Goal: Download file/media

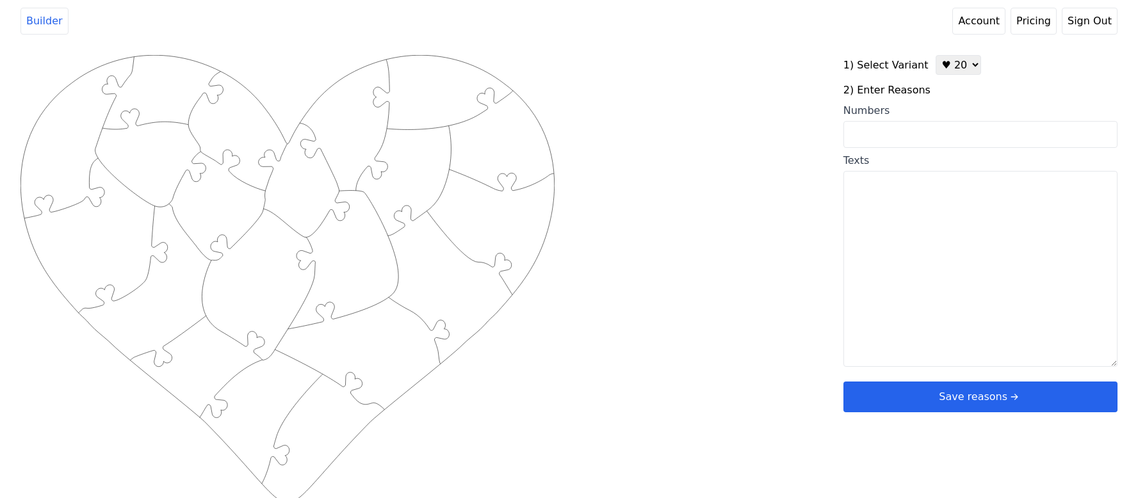
scroll to position [5, 0]
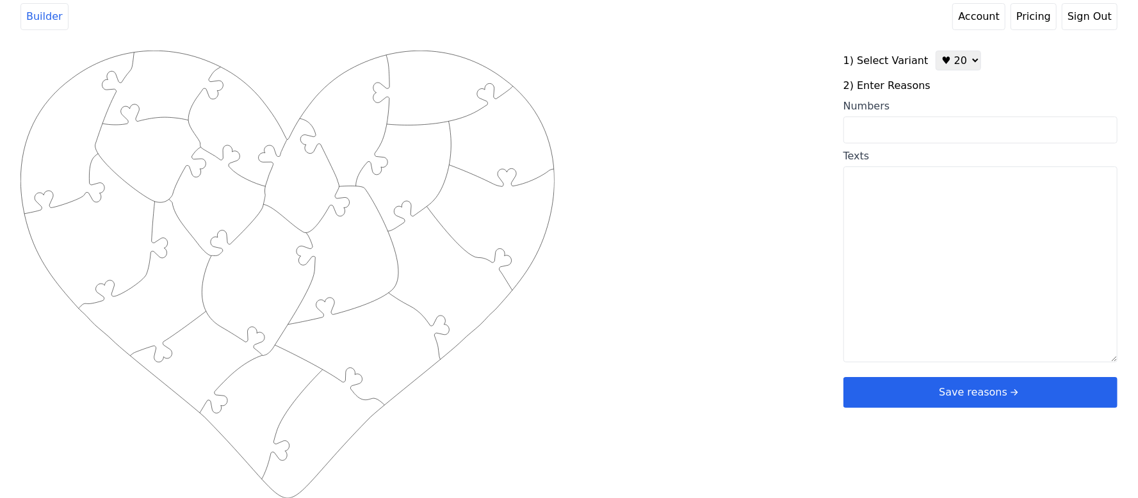
click at [945, 62] on select "♥ 12 ♥ 20 ♥ 32 ■ 12 ■ 20 ■ 32 ■ 60" at bounding box center [958, 61] width 45 height 20
select select "1"
click at [936, 51] on select "♥ 12 ♥ 20 ♥ 32 ■ 12 ■ 20 ■ 32 ■ 60" at bounding box center [958, 61] width 45 height 20
click at [895, 224] on textarea "Texts" at bounding box center [981, 264] width 274 height 196
paste textarea "1 - Amor desinteresado / TE QUIERO 2- Persona especial 3- corazón azul 4- Momen…"
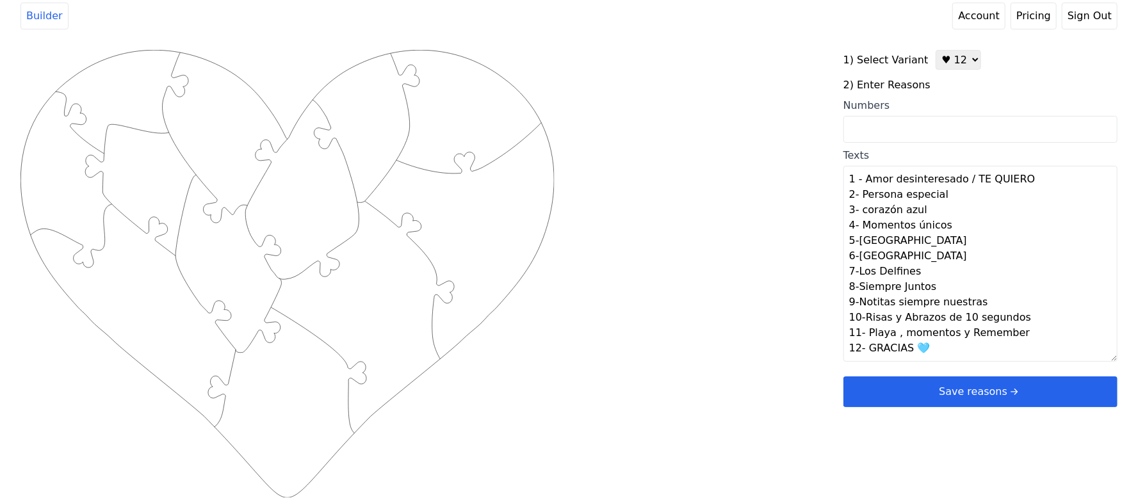
click at [794, 267] on div "Created with Snap .strokeh12 {stroke:#00ff00;stroke-width:1.89;stroke-miterlimi…" at bounding box center [568, 254] width 1097 height 409
type textarea "Amor desinteresado / TE QUIERO Persona especial Corazón azul Momentos únicos [G…"
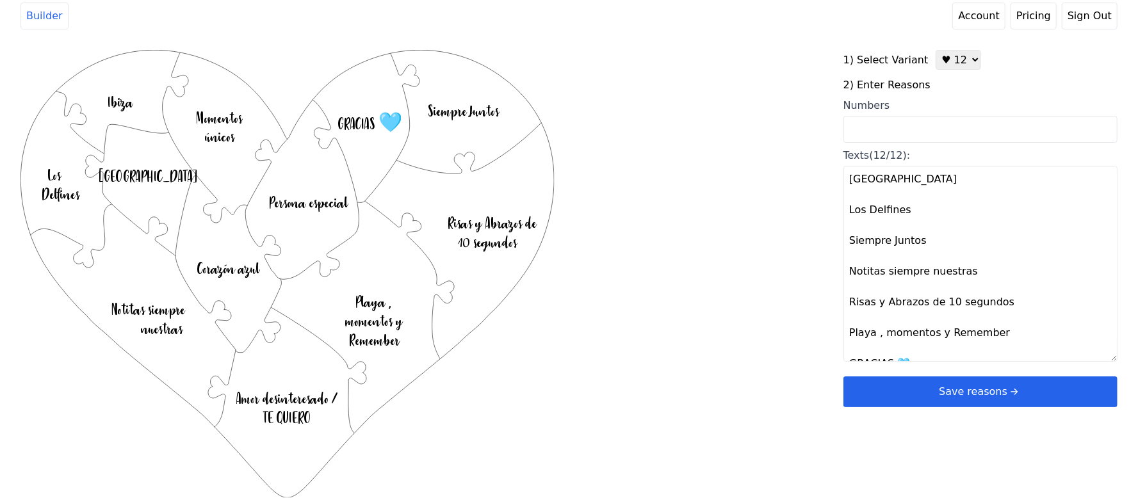
scroll to position [169, 0]
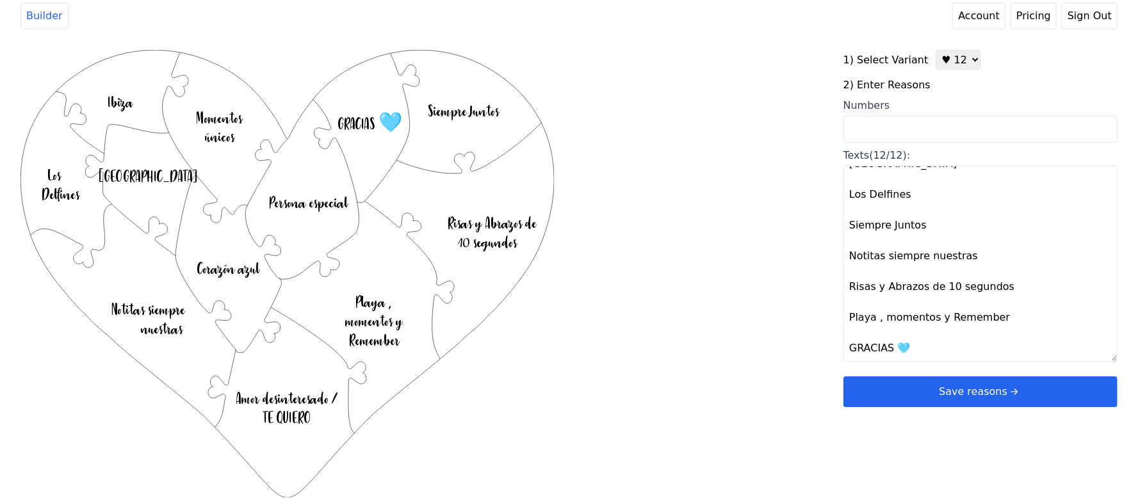
click at [885, 386] on button "Save reasons" at bounding box center [981, 392] width 274 height 31
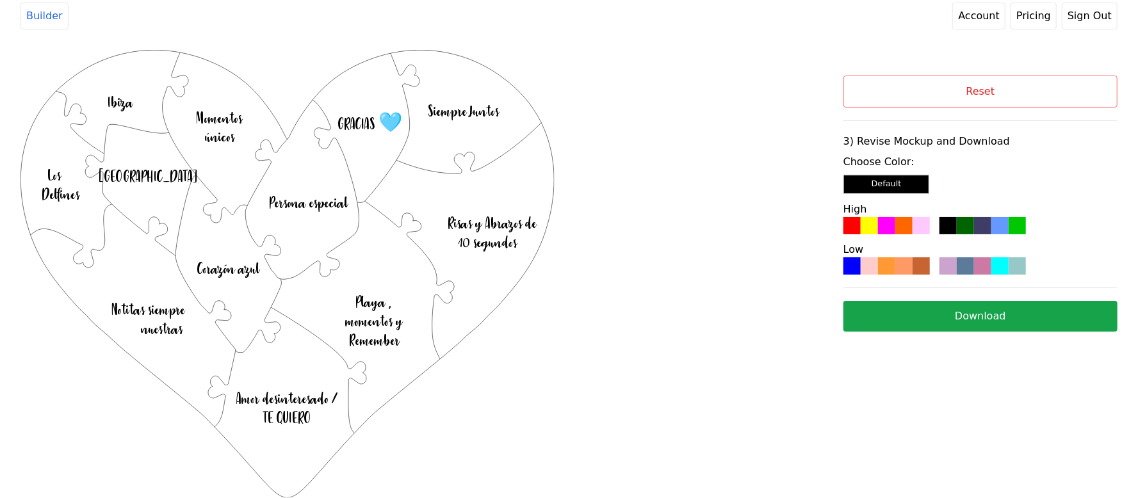
click at [902, 272] on div at bounding box center [903, 265] width 17 height 17
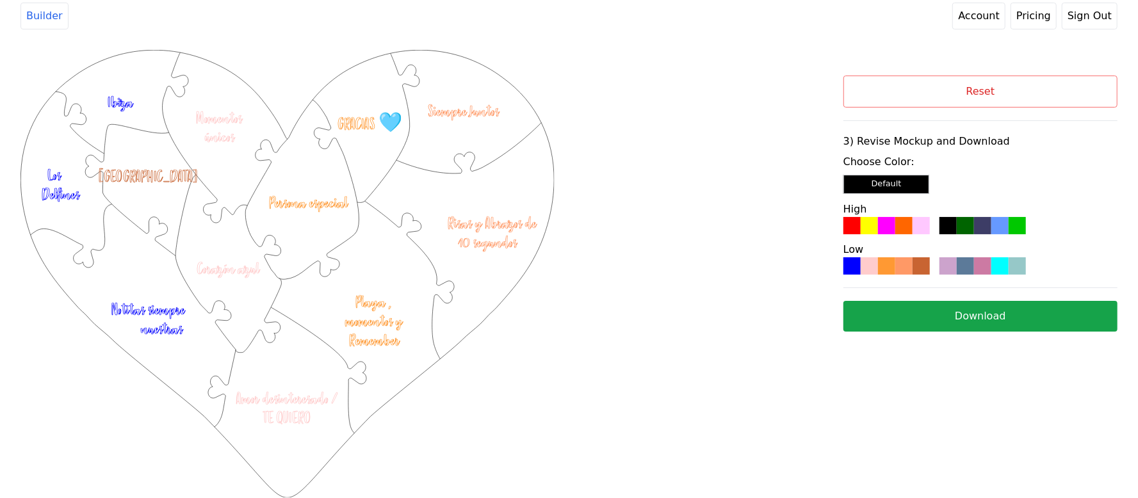
click at [959, 307] on button "Download" at bounding box center [981, 316] width 274 height 31
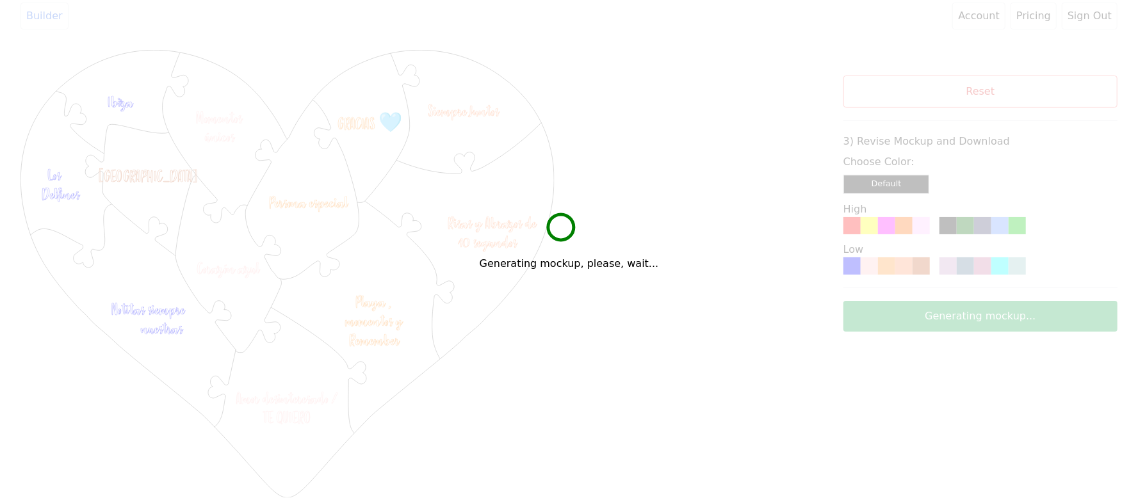
drag, startPoint x: 959, startPoint y: 307, endPoint x: 769, endPoint y: 49, distance: 320.3
click at [769, 49] on div "Created with Snap .strokeh12 {stroke:#00ff00;stroke-width:1.89;stroke-miterlimi…" at bounding box center [569, 216] width 1138 height 359
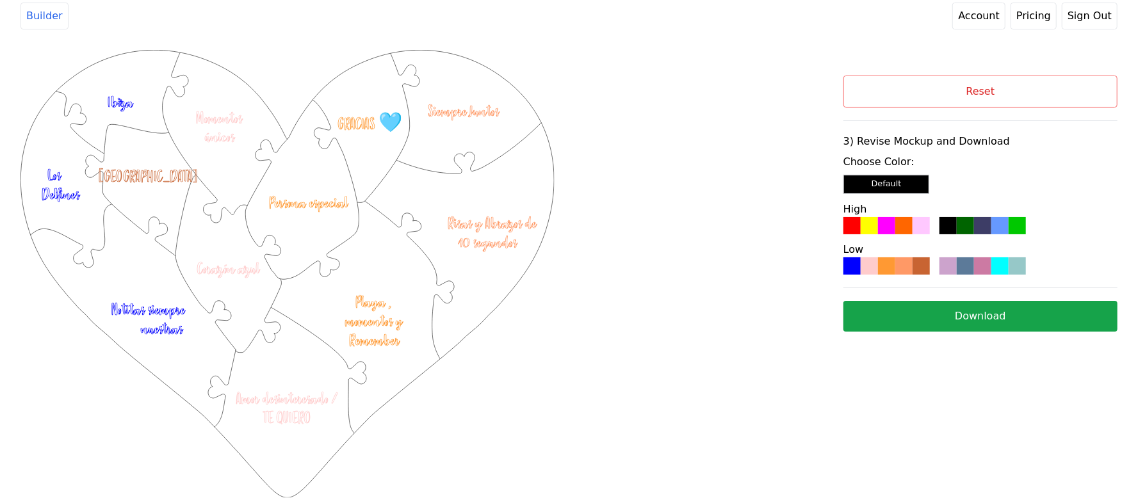
click at [744, 179] on div "Created with Snap .strokeh12 {stroke:#00ff00;stroke-width:1.89;stroke-miterlimi…" at bounding box center [431, 216] width 823 height 333
click at [892, 98] on button "Reset" at bounding box center [981, 92] width 274 height 32
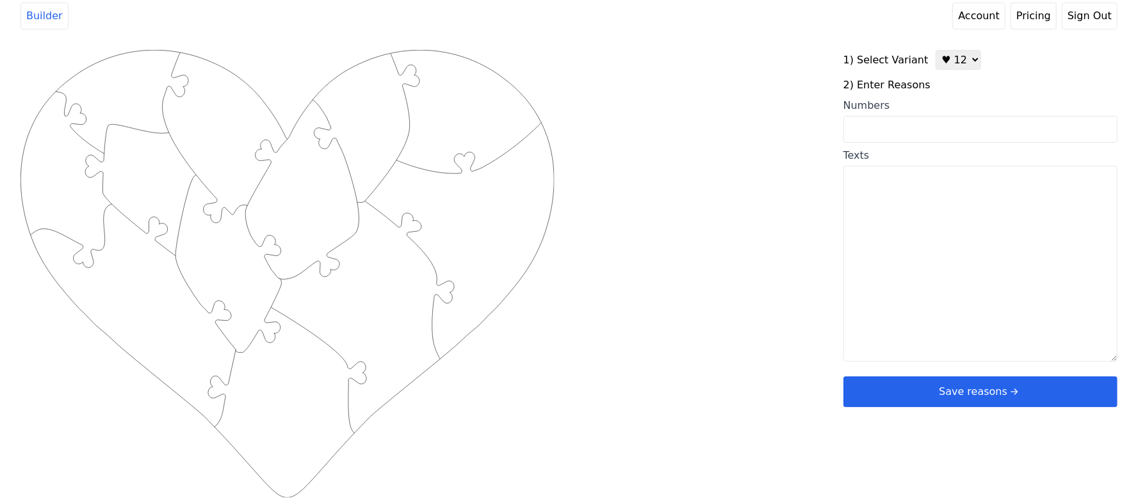
click at [920, 218] on textarea "Texts" at bounding box center [981, 264] width 274 height 196
click at [931, 234] on textarea "Texts" at bounding box center [981, 264] width 274 height 196
paste textarea "Weil du mich so liebst, wie ich wirklich bin Weil du bei mir bleibst, obwohl ic…"
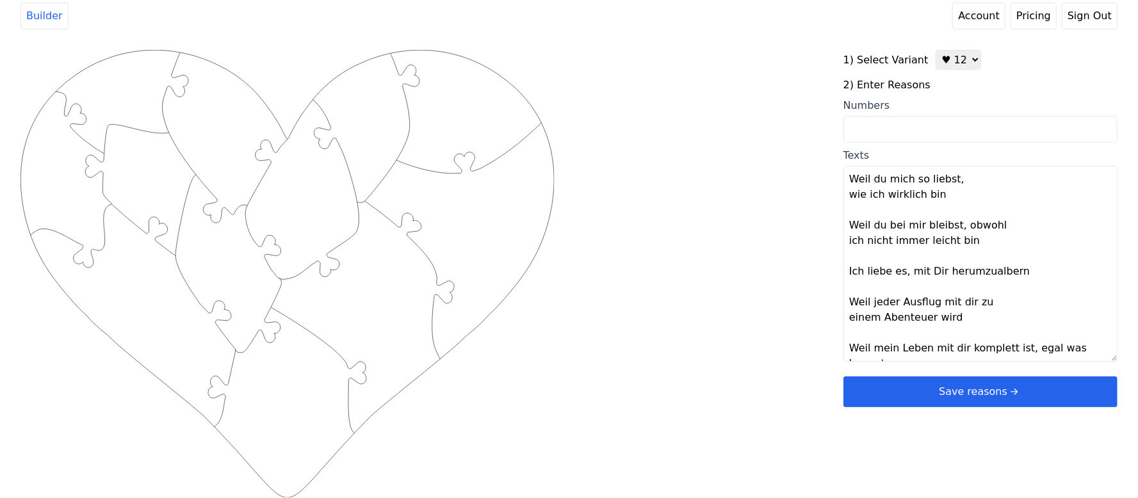
scroll to position [240, 0]
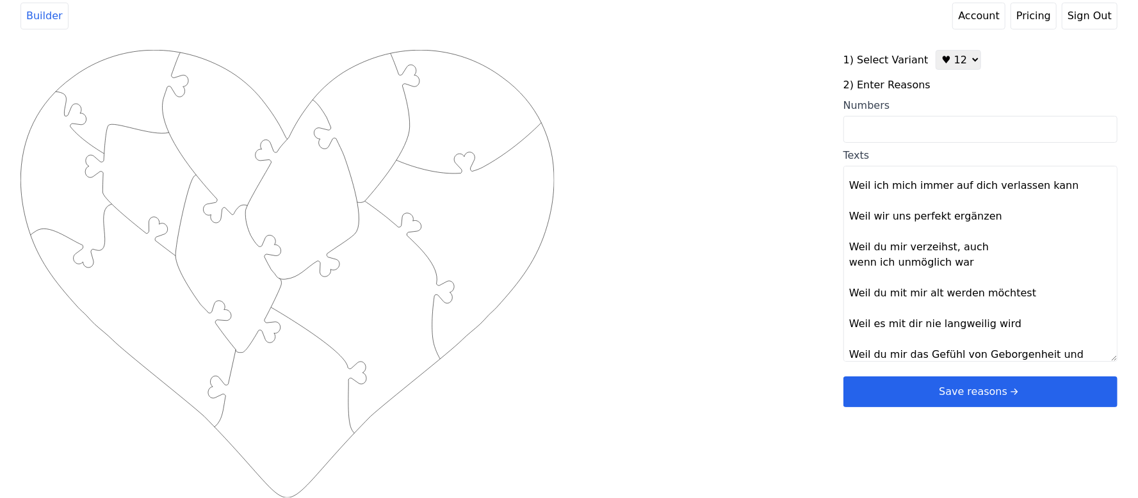
click at [749, 259] on div "Created with Snap .strokeh12 {stroke:#00ff00;stroke-width:1.89;stroke-miterlimi…" at bounding box center [568, 254] width 1097 height 409
type textarea "Weil du mich so liebst Wie ich wirklich bin Weil du bei mir bleibst, obwohl ich…"
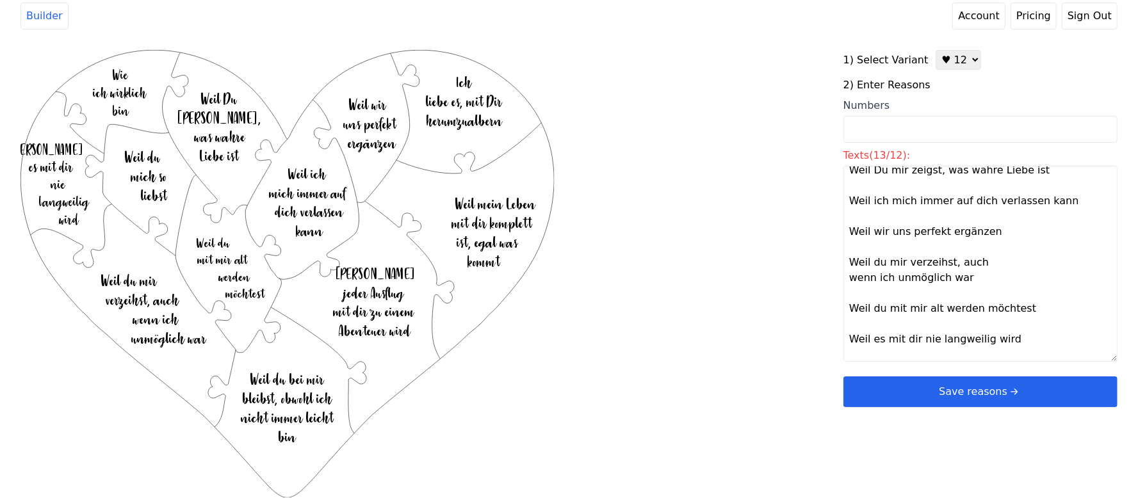
click at [979, 389] on button "Save reasons" at bounding box center [981, 392] width 274 height 31
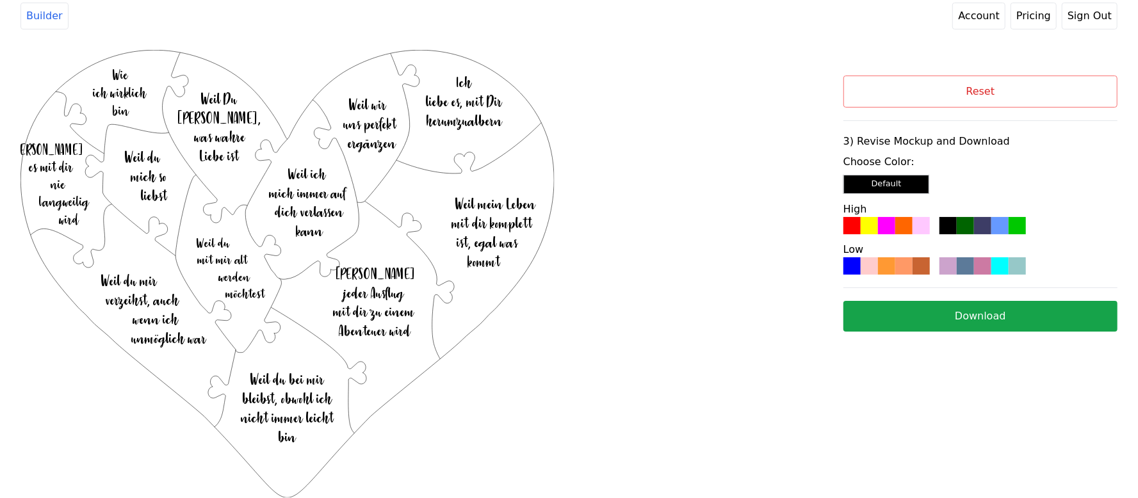
click at [924, 262] on div at bounding box center [921, 265] width 17 height 17
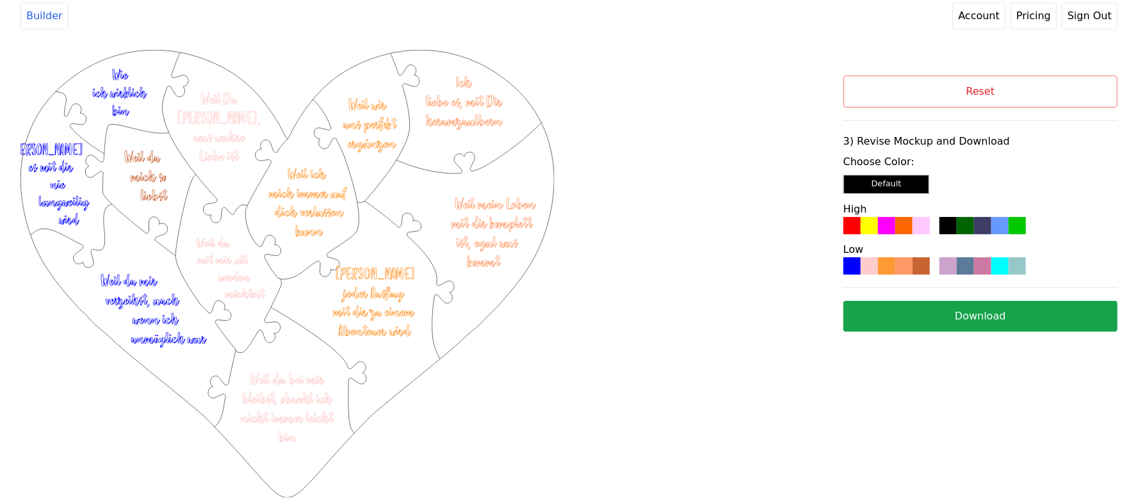
click at [946, 316] on button "Download" at bounding box center [981, 316] width 274 height 31
